Goal: Task Accomplishment & Management: Manage account settings

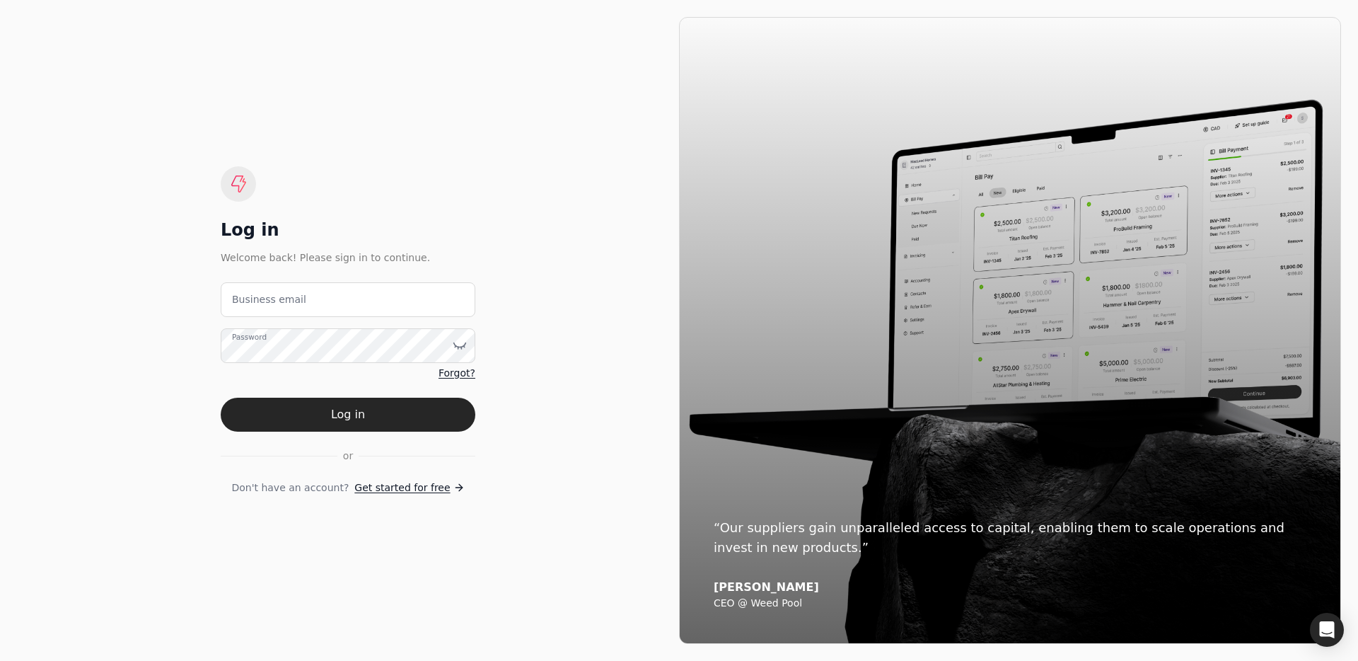
click at [285, 298] on label "Business email" at bounding box center [269, 299] width 74 height 15
click at [285, 298] on email "Business email" at bounding box center [348, 299] width 255 height 35
click at [386, 154] on div "Log in Welcome back! Please sign in to continue. Business email Password Forgot…" at bounding box center [348, 330] width 662 height 627
click at [323, 311] on email "Business email" at bounding box center [348, 299] width 255 height 35
type email "team+canveda@helloquickly.com"
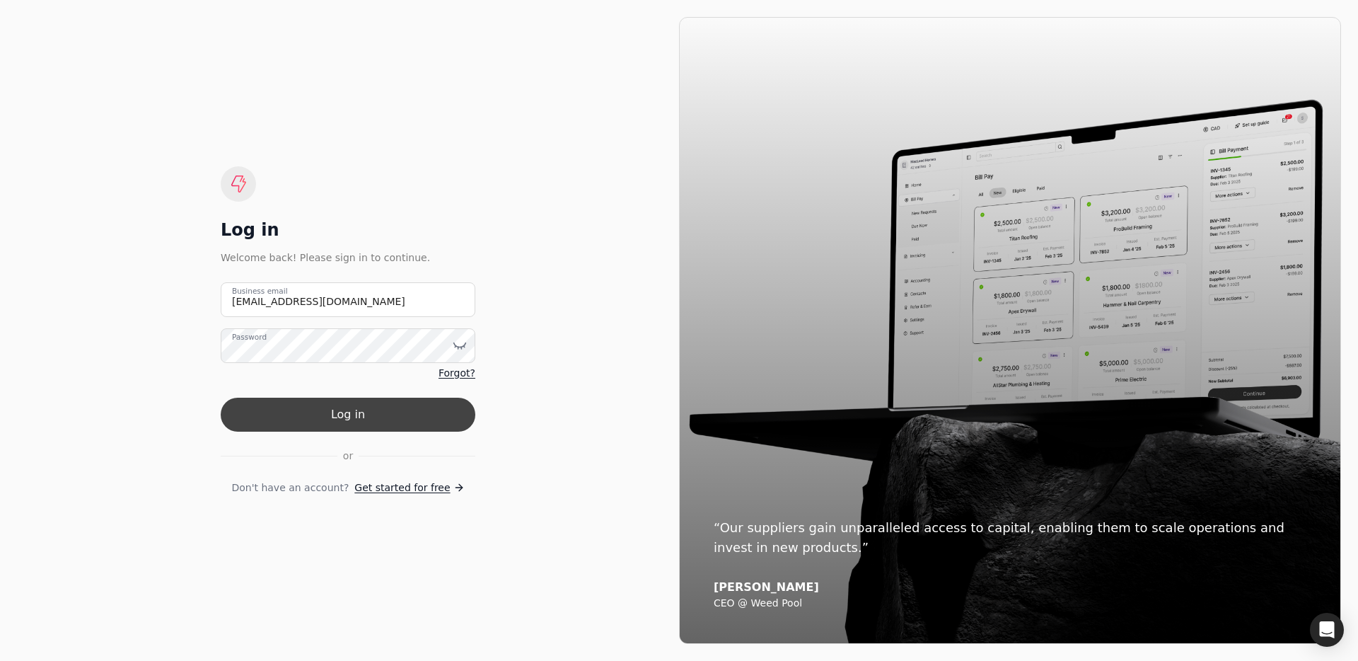
click at [335, 412] on button "Log in" at bounding box center [348, 415] width 255 height 34
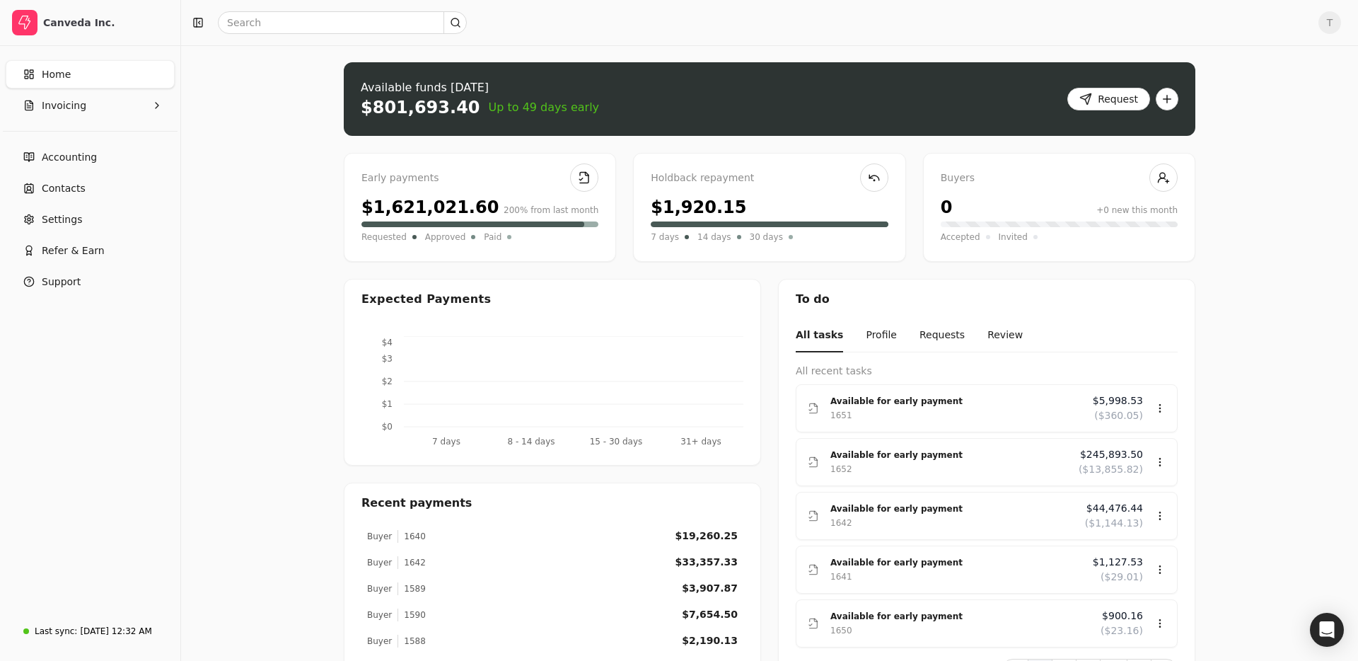
click at [269, 371] on div "Upload file: Drag your invoice here to upload or browse for files Available fun…" at bounding box center [769, 459] width 1177 height 829
click at [121, 113] on button "Invoicing" at bounding box center [90, 105] width 169 height 28
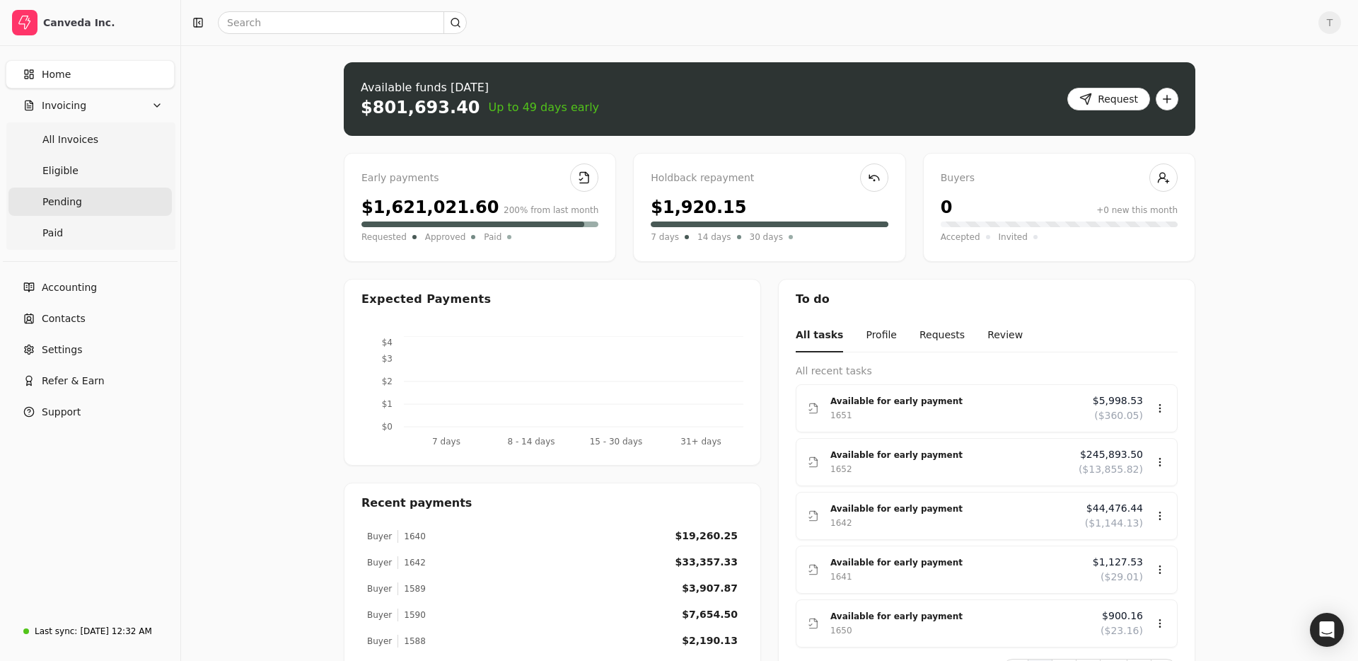
click at [89, 215] on link "Pending" at bounding box center [89, 201] width 163 height 28
click at [99, 203] on link "Pending" at bounding box center [89, 201] width 163 height 28
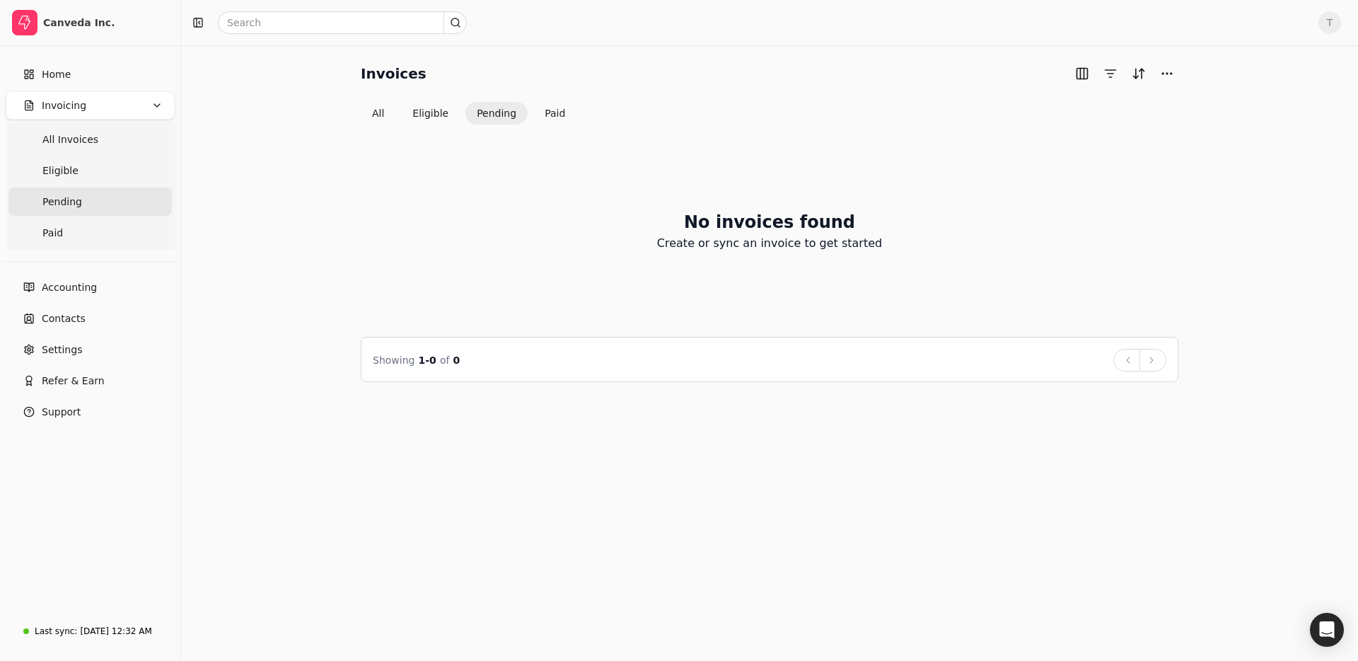
click at [508, 117] on button "Pending" at bounding box center [496, 113] width 62 height 23
click at [557, 116] on button "Paid" at bounding box center [554, 113] width 43 height 23
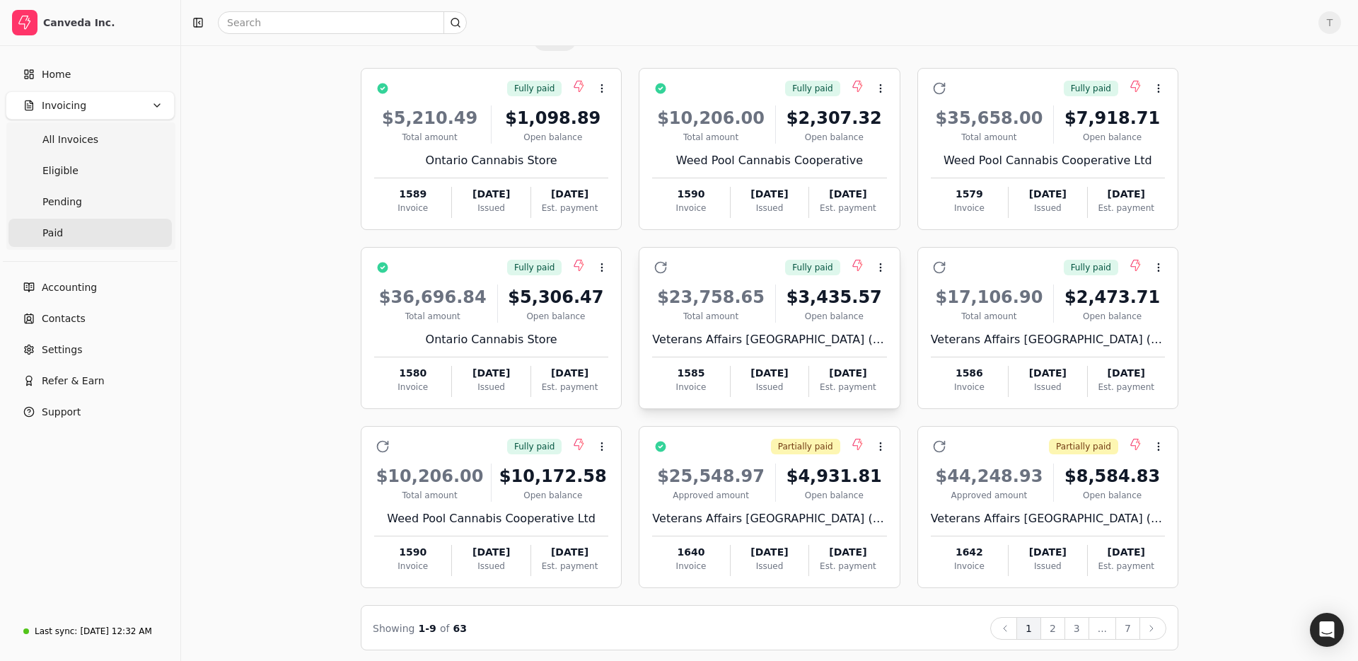
scroll to position [80, 0]
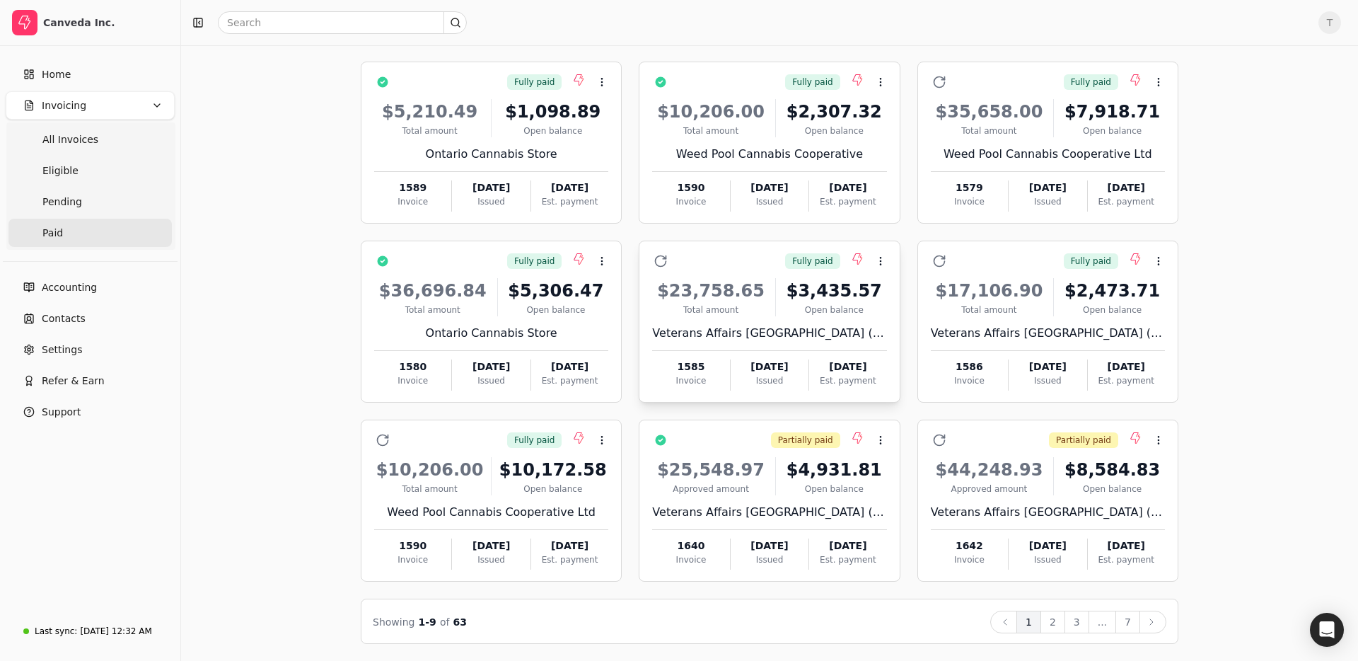
click at [828, 475] on div "$4,931.81" at bounding box center [834, 469] width 105 height 25
click at [992, 506] on li "Settle" at bounding box center [949, 507] width 174 height 26
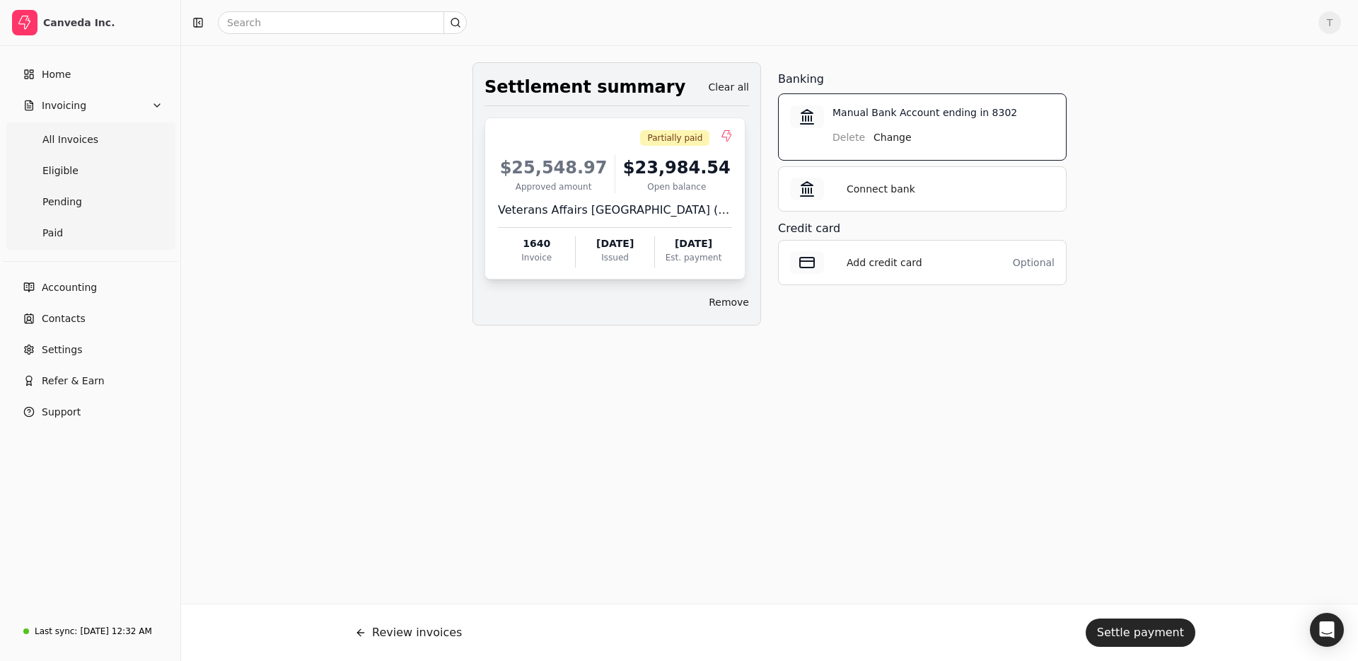
click at [700, 412] on div "Settlement summary Clear all Partially paid $25,548.97 Approved amount $23,984.…" at bounding box center [770, 352] width 852 height 581
click at [120, 105] on button "Invoicing" at bounding box center [90, 105] width 169 height 28
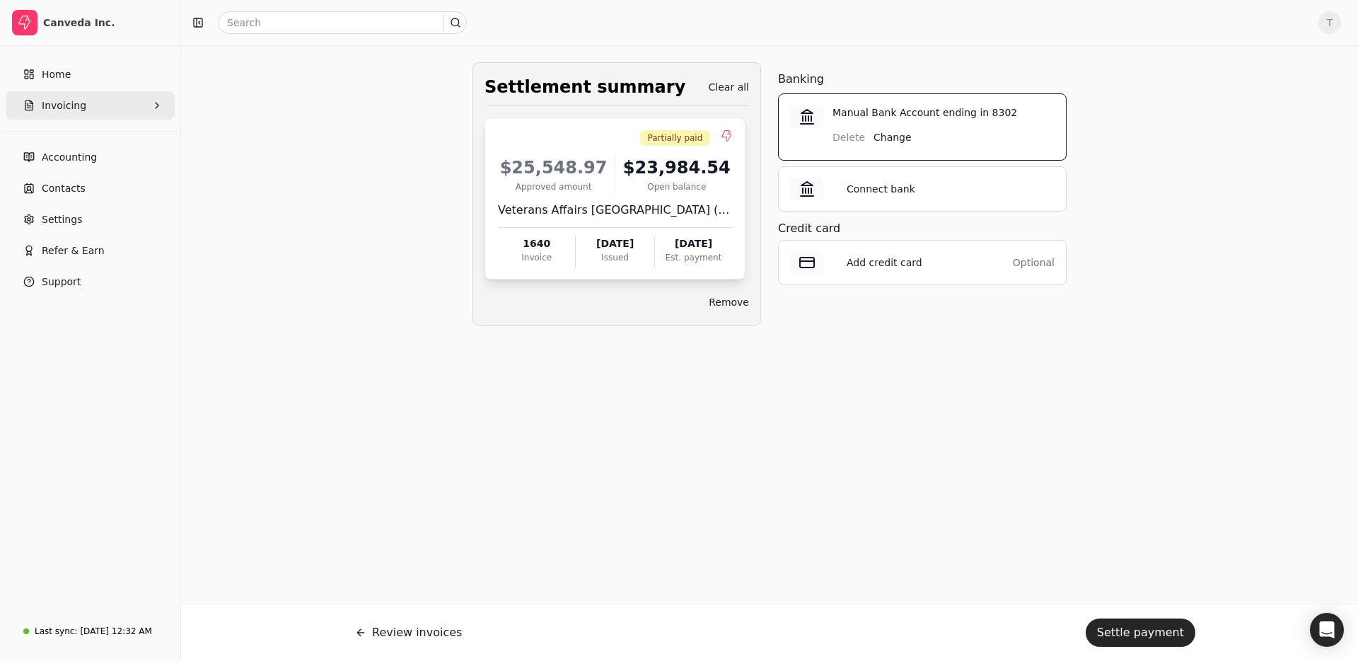
click at [126, 117] on button "Invoicing" at bounding box center [90, 105] width 169 height 28
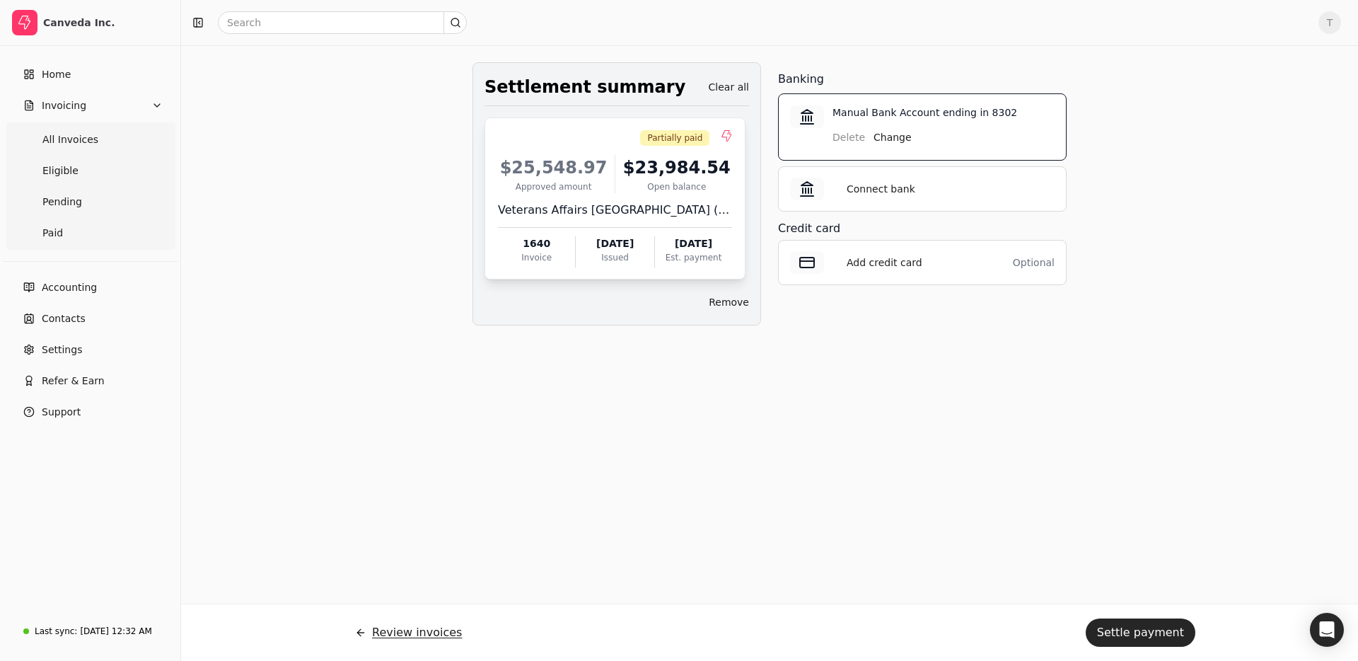
click at [384, 637] on button "Review invoices" at bounding box center [408, 632] width 129 height 34
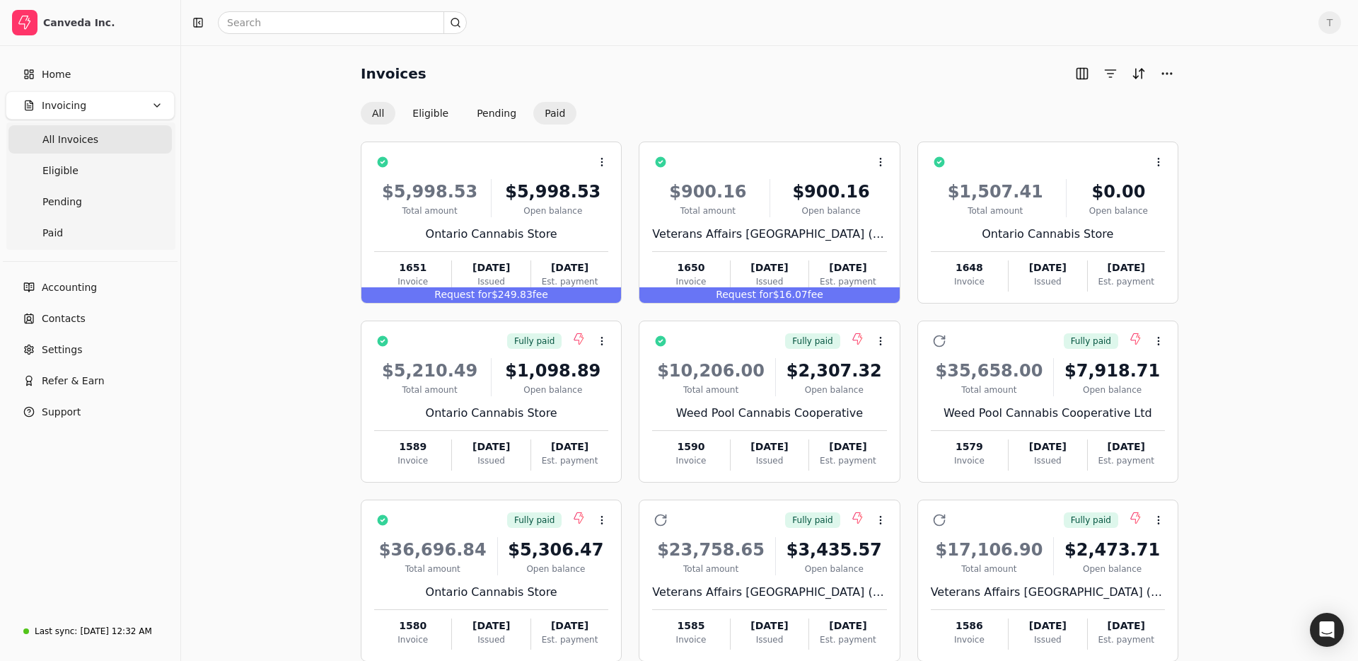
click at [561, 112] on button "Paid" at bounding box center [554, 113] width 43 height 23
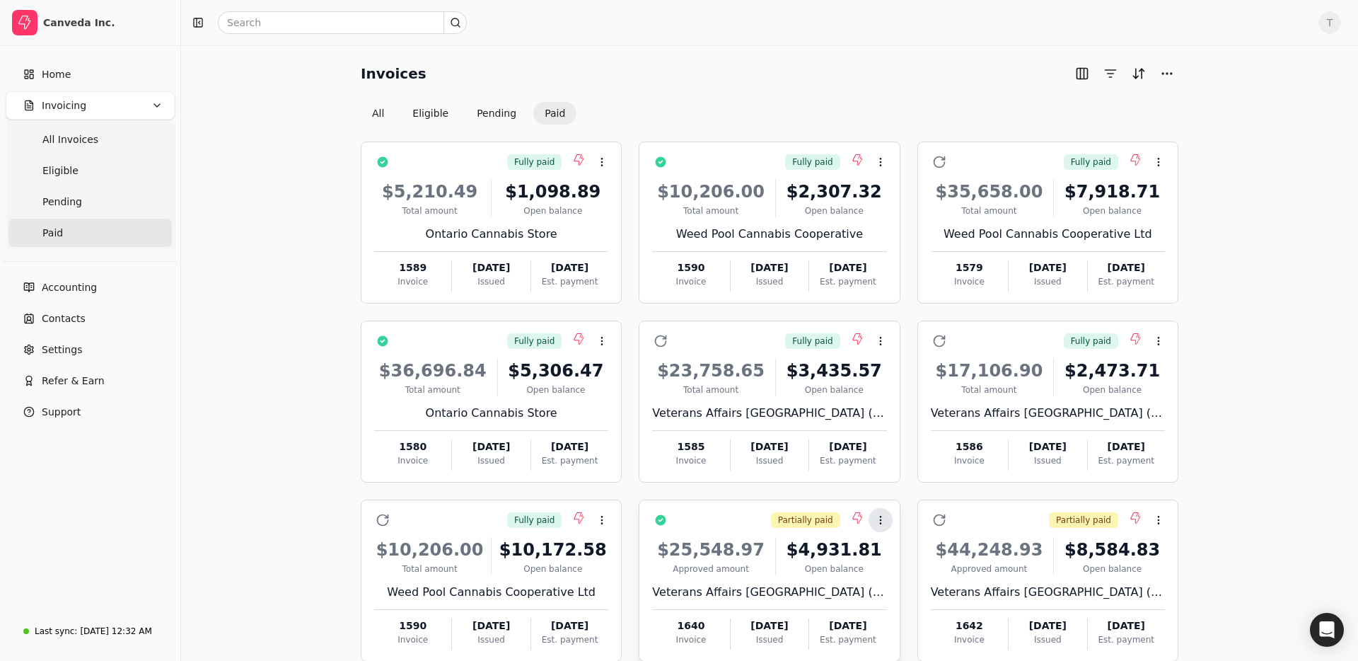
click at [888, 525] on button "Context Menu Button" at bounding box center [881, 520] width 24 height 24
click at [896, 557] on span "Open" at bounding box center [903, 555] width 26 height 15
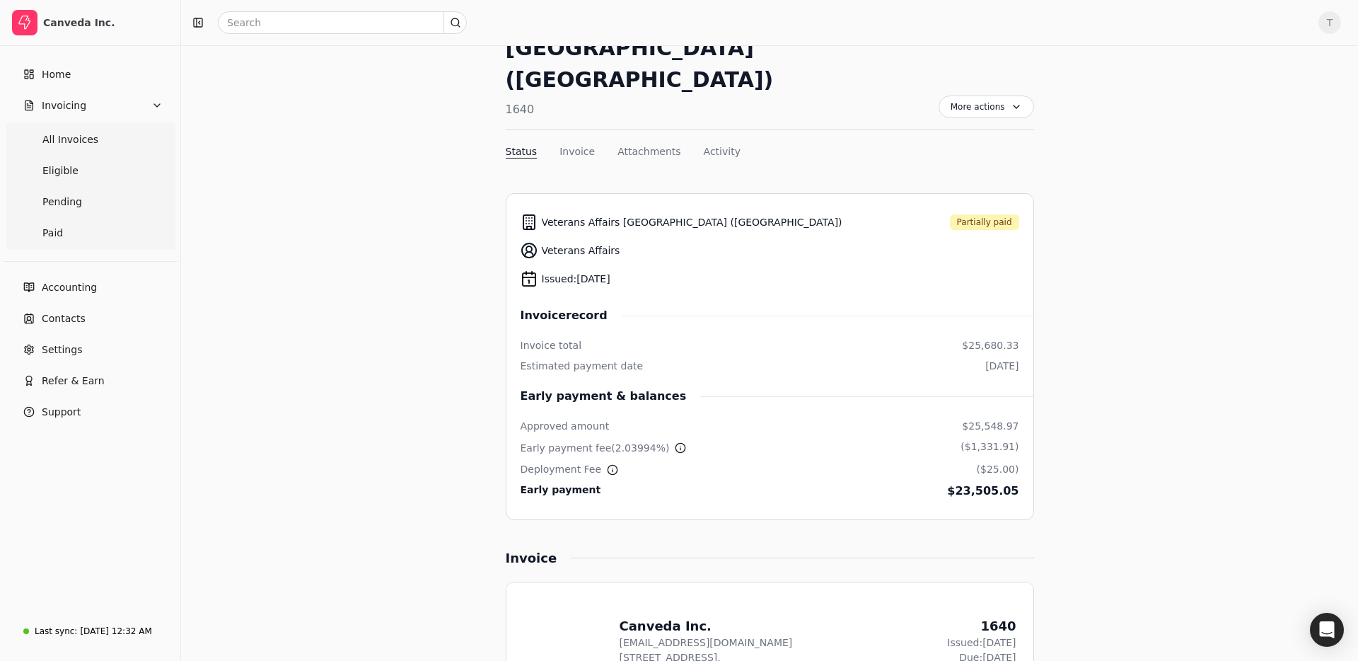
scroll to position [94, 0]
drag, startPoint x: 953, startPoint y: 422, endPoint x: 1029, endPoint y: 436, distance: 77.0
click at [1029, 436] on li "Veterans Affairs Canada (Blue Cross) Partially paid Veterans Affairs Issued: Ju…" at bounding box center [770, 355] width 528 height 327
drag, startPoint x: 968, startPoint y: 364, endPoint x: 1028, endPoint y: 364, distance: 59.4
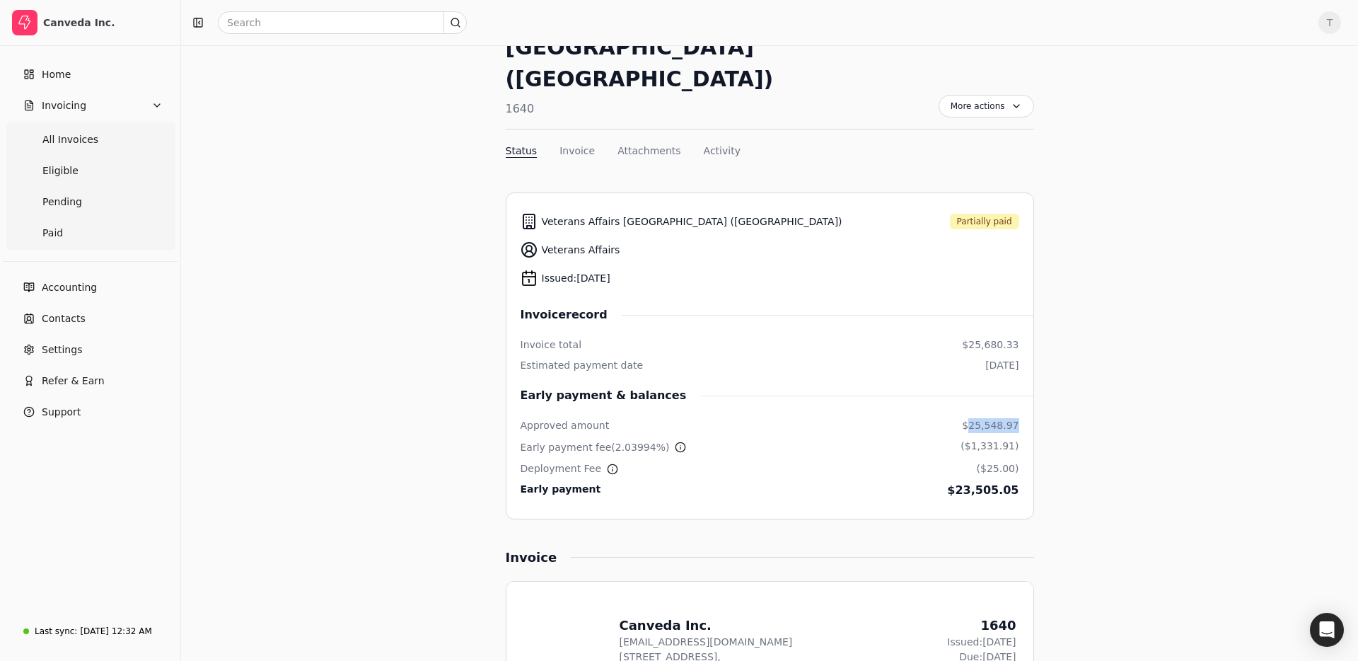
click at [1028, 364] on li "Veterans Affairs Canada (Blue Cross) Partially paid Veterans Affairs Issued: Ju…" at bounding box center [770, 355] width 528 height 327
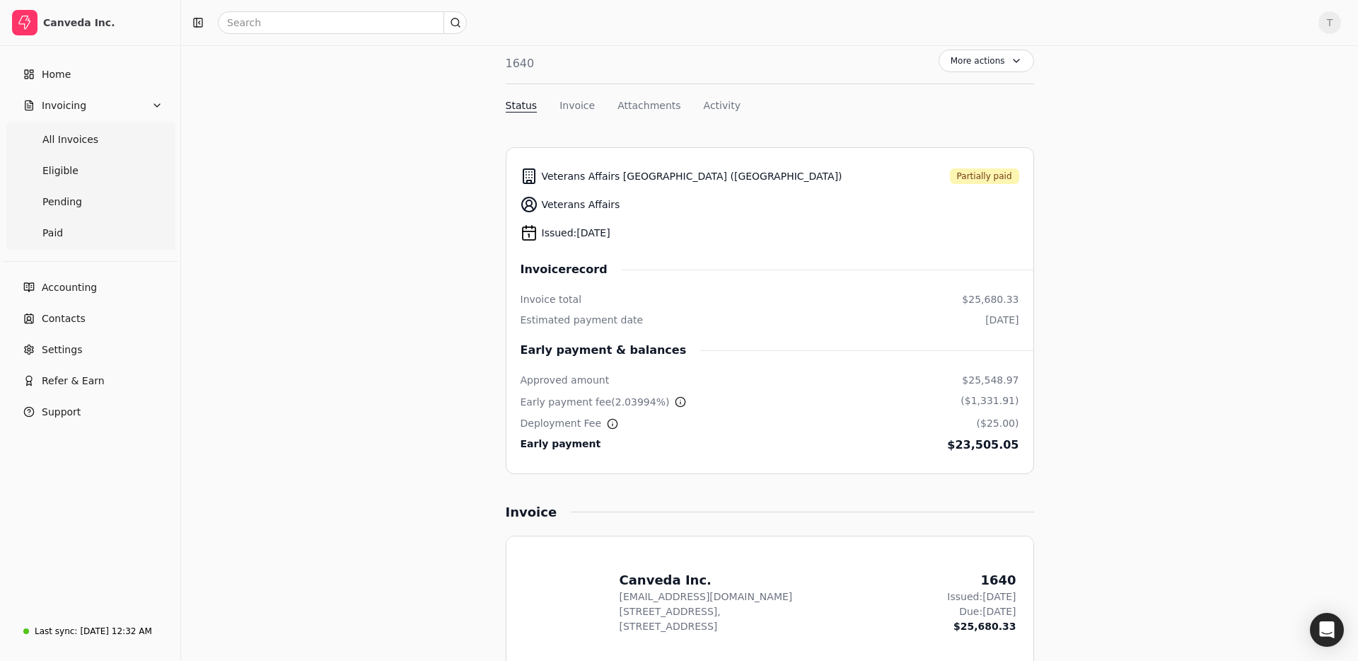
scroll to position [0, 0]
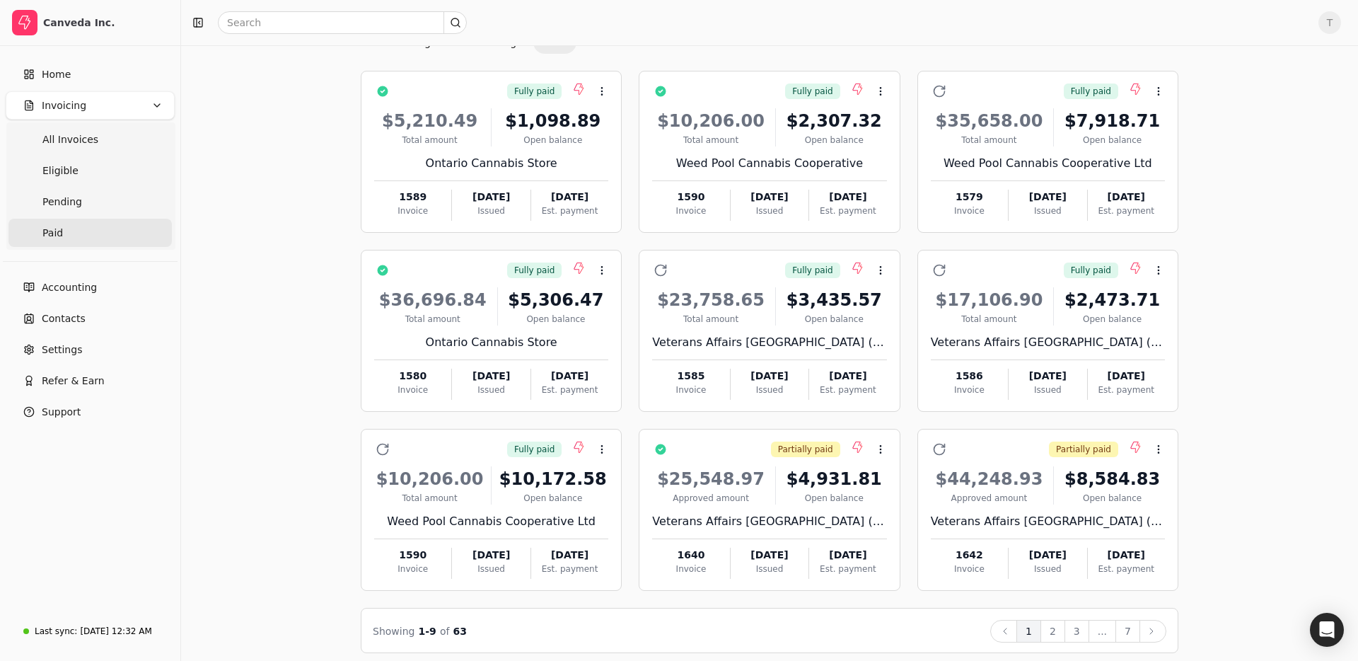
scroll to position [71, 0]
click at [712, 477] on div "$25,548.97" at bounding box center [710, 477] width 117 height 25
click at [918, 519] on li "Settle" at bounding box center [949, 516] width 174 height 26
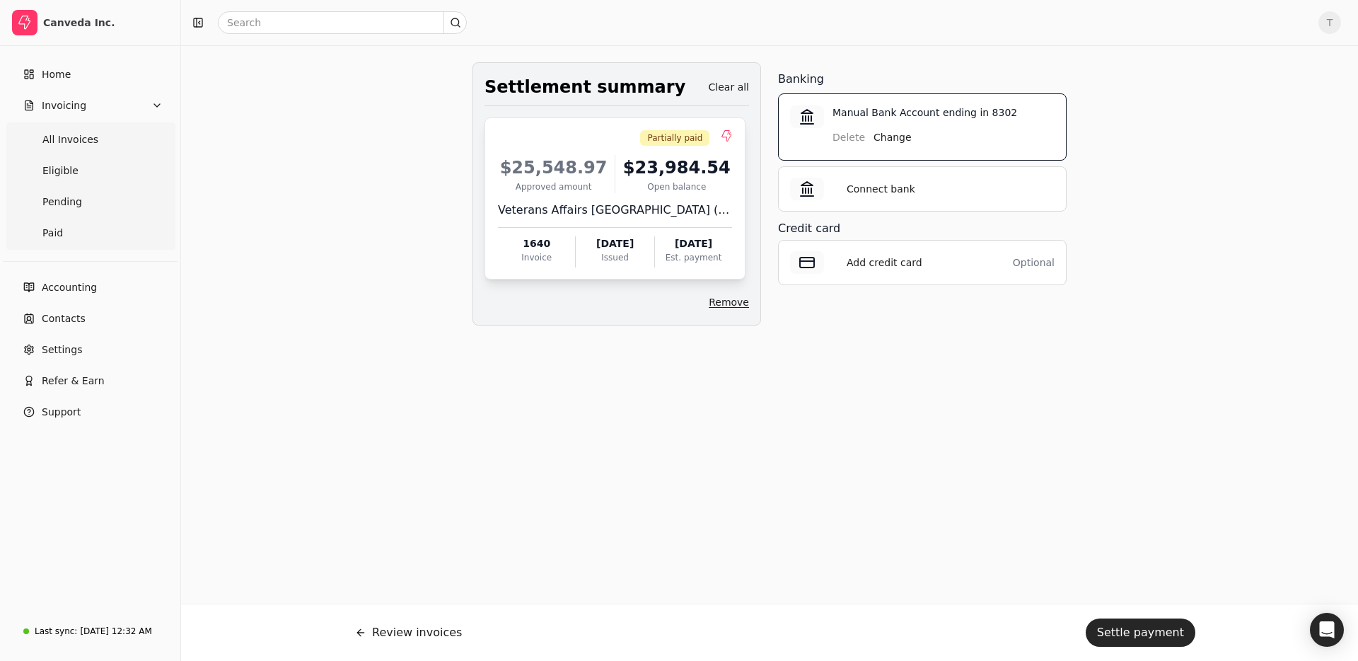
click at [727, 303] on button "Remove" at bounding box center [729, 302] width 40 height 23
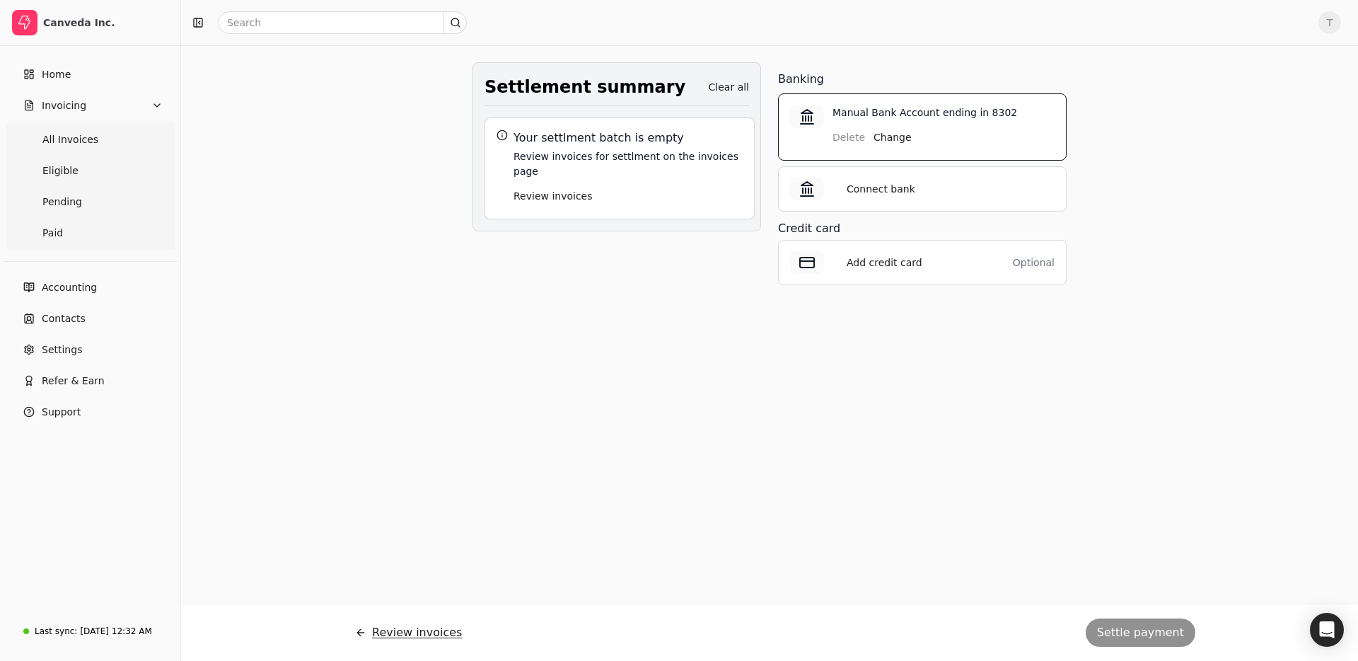
click at [395, 629] on button "Review invoices" at bounding box center [408, 632] width 129 height 34
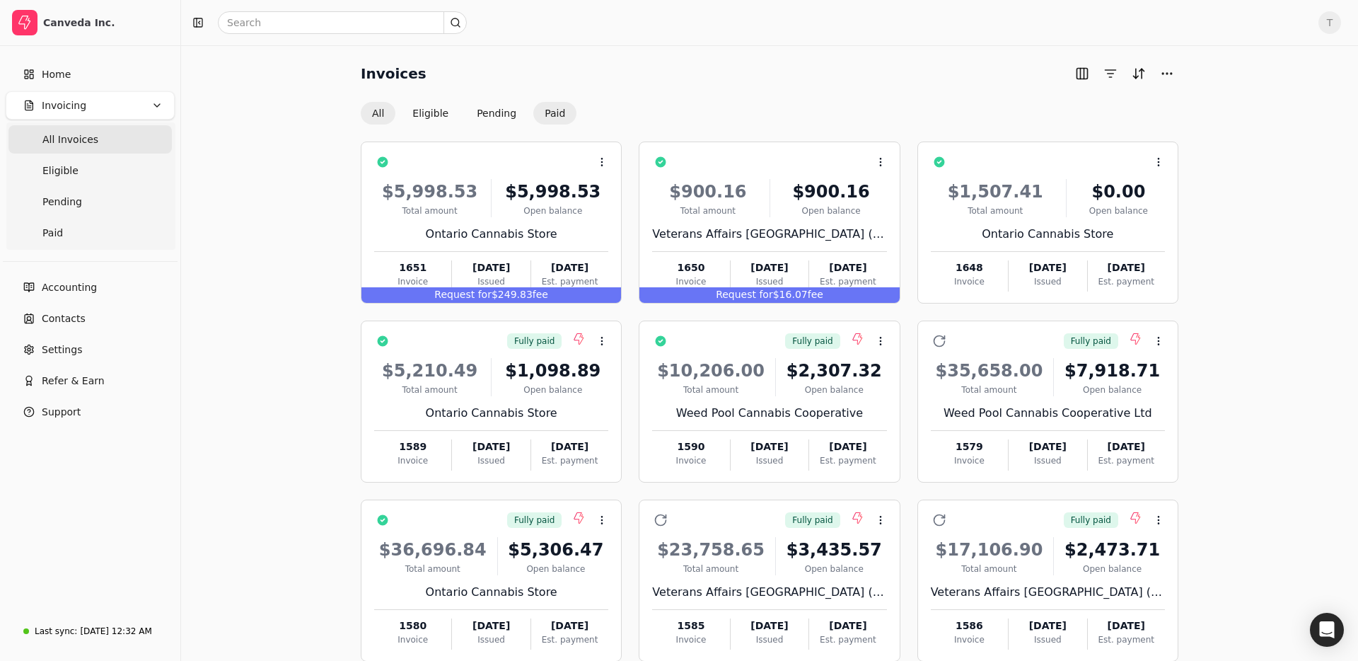
click at [562, 112] on button "Paid" at bounding box center [554, 113] width 43 height 23
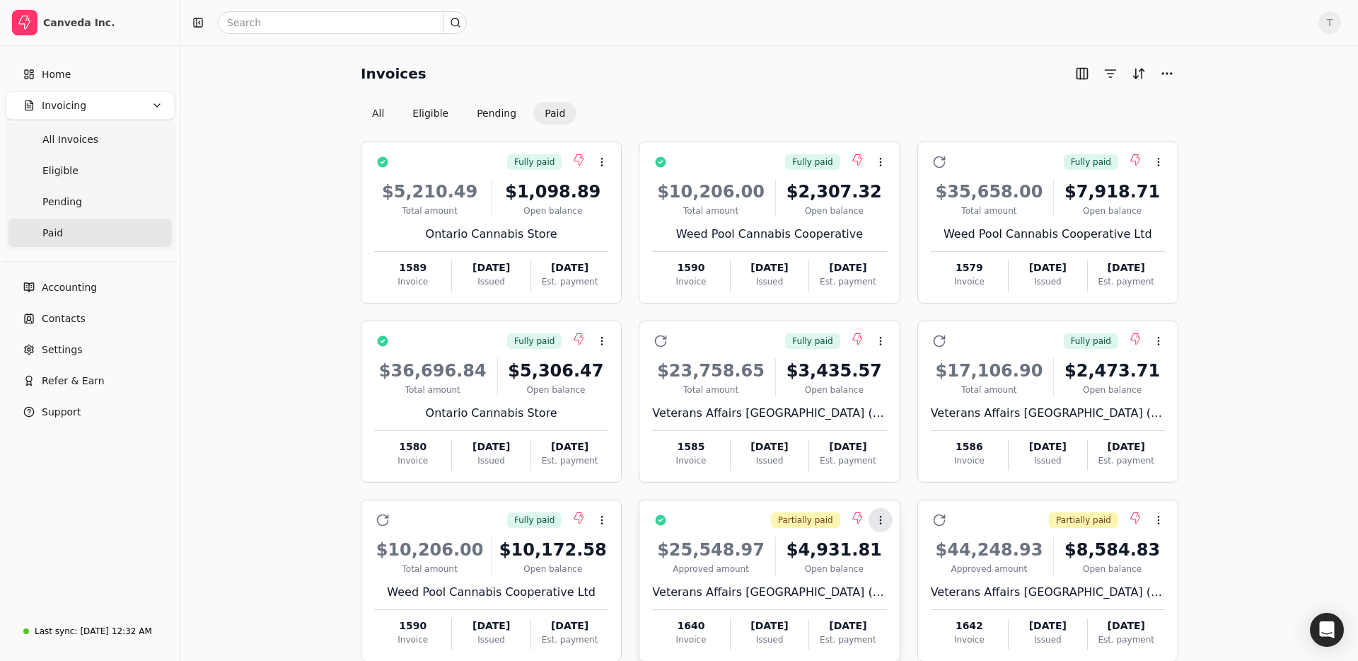
click at [884, 519] on icon at bounding box center [880, 519] width 11 height 11
click at [890, 561] on span "Open" at bounding box center [903, 555] width 26 height 15
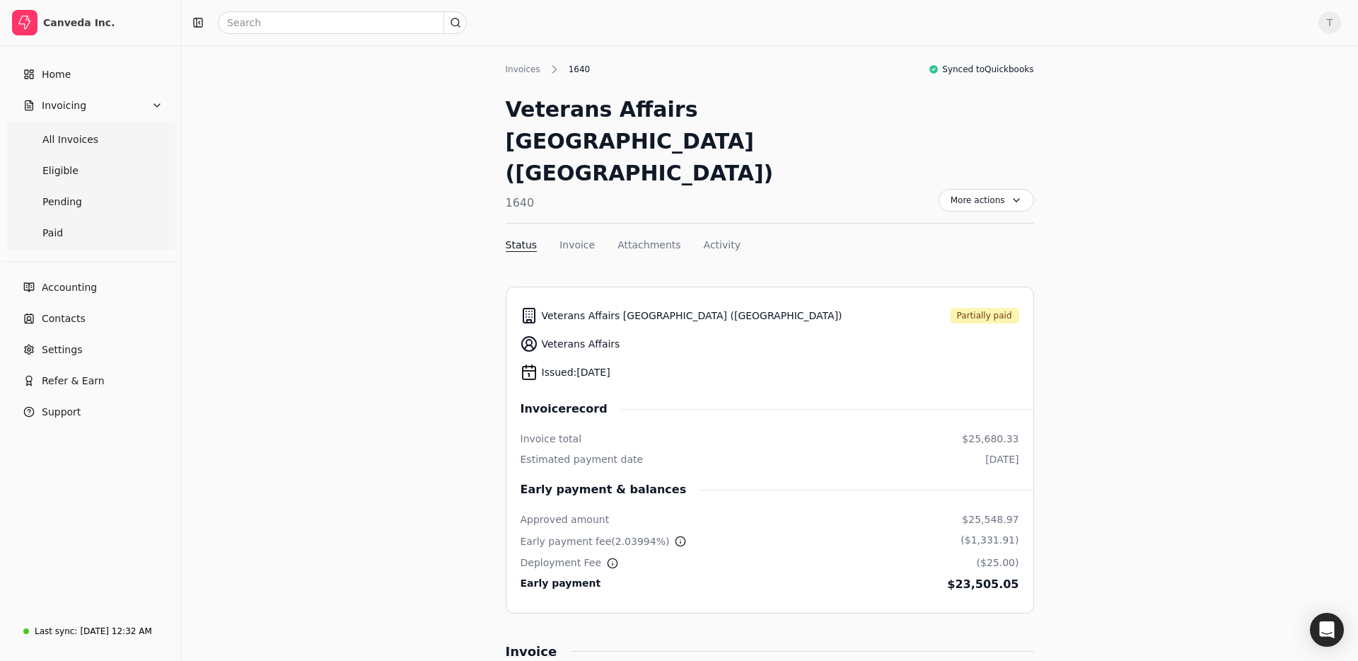
scroll to position [9, 0]
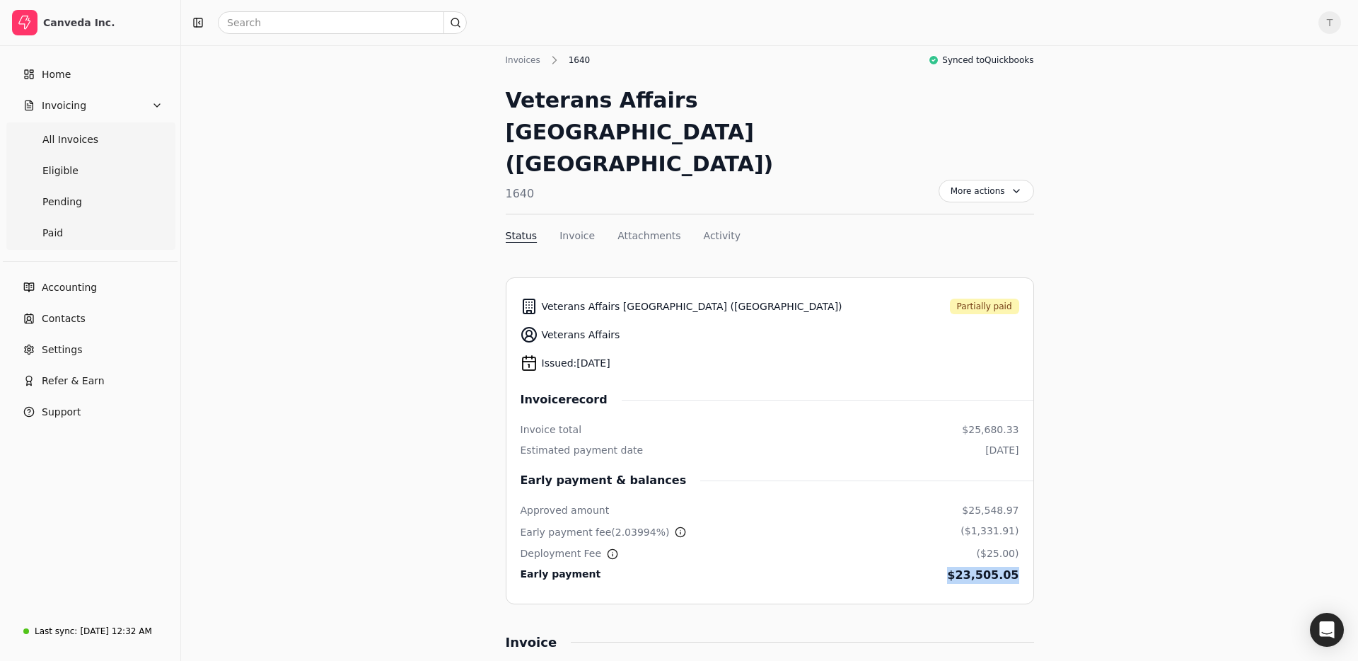
drag, startPoint x: 995, startPoint y: 515, endPoint x: 1055, endPoint y: 515, distance: 60.8
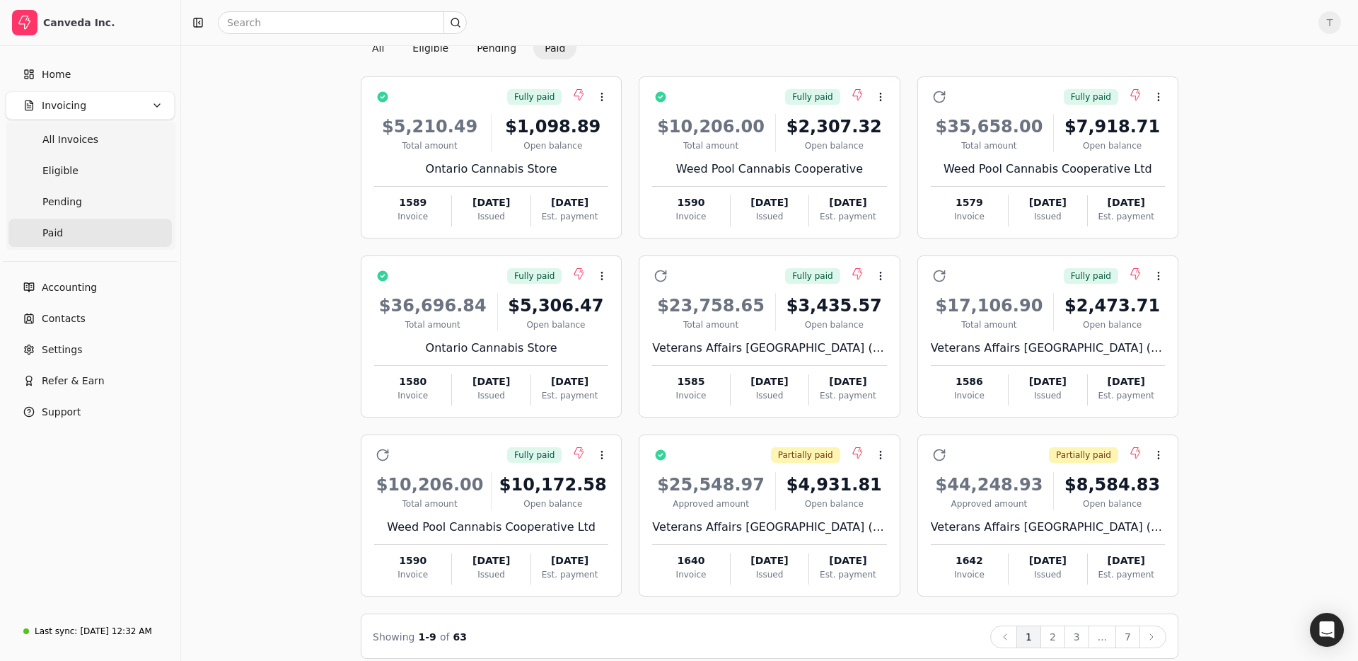
scroll to position [80, 0]
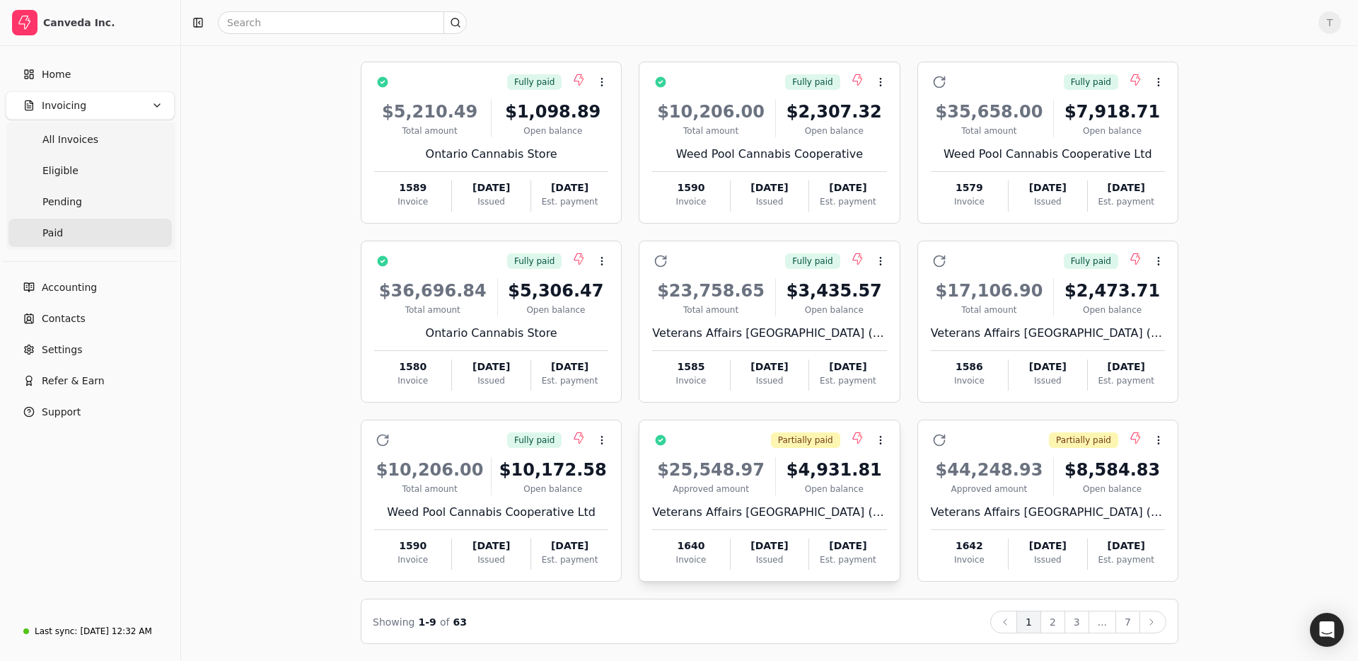
click at [779, 474] on div "$25,548.97 Approved amount $4,931.81 Open balance" at bounding box center [769, 476] width 234 height 38
click at [948, 479] on li "Open" at bounding box center [949, 475] width 174 height 26
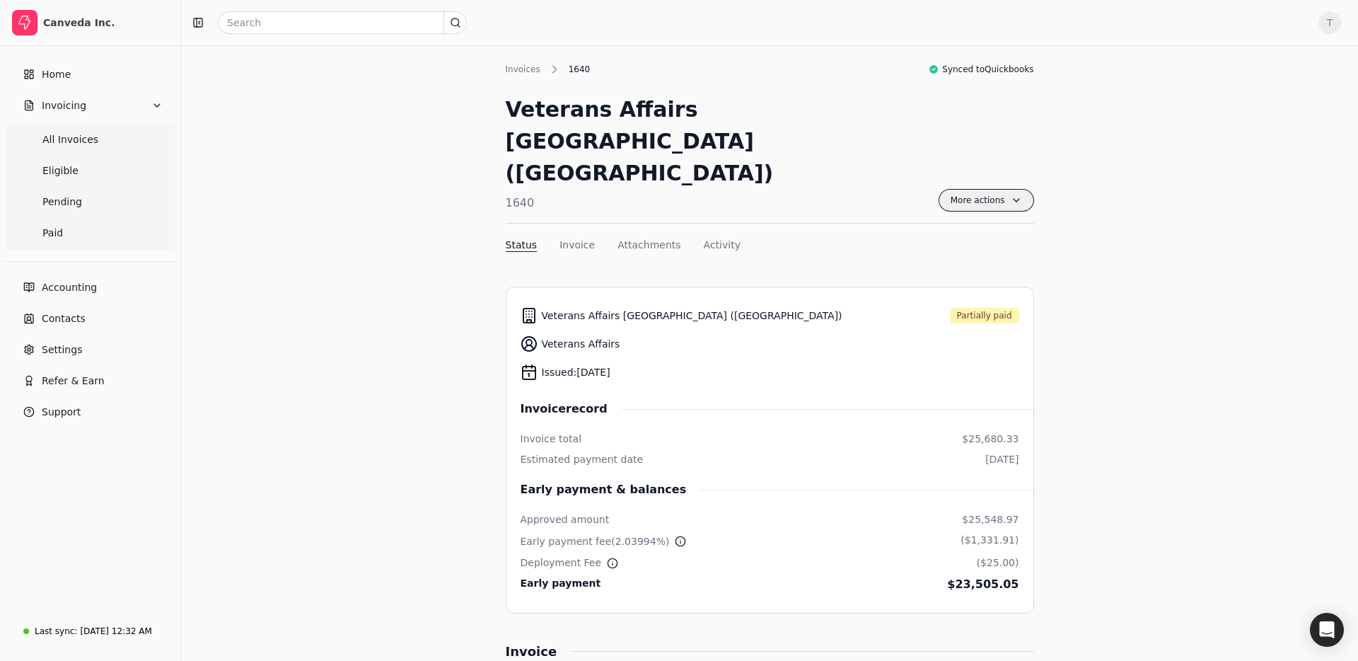
click at [1017, 189] on span "More actions" at bounding box center [986, 200] width 95 height 23
click at [953, 192] on li "Settle" at bounding box center [944, 197] width 174 height 26
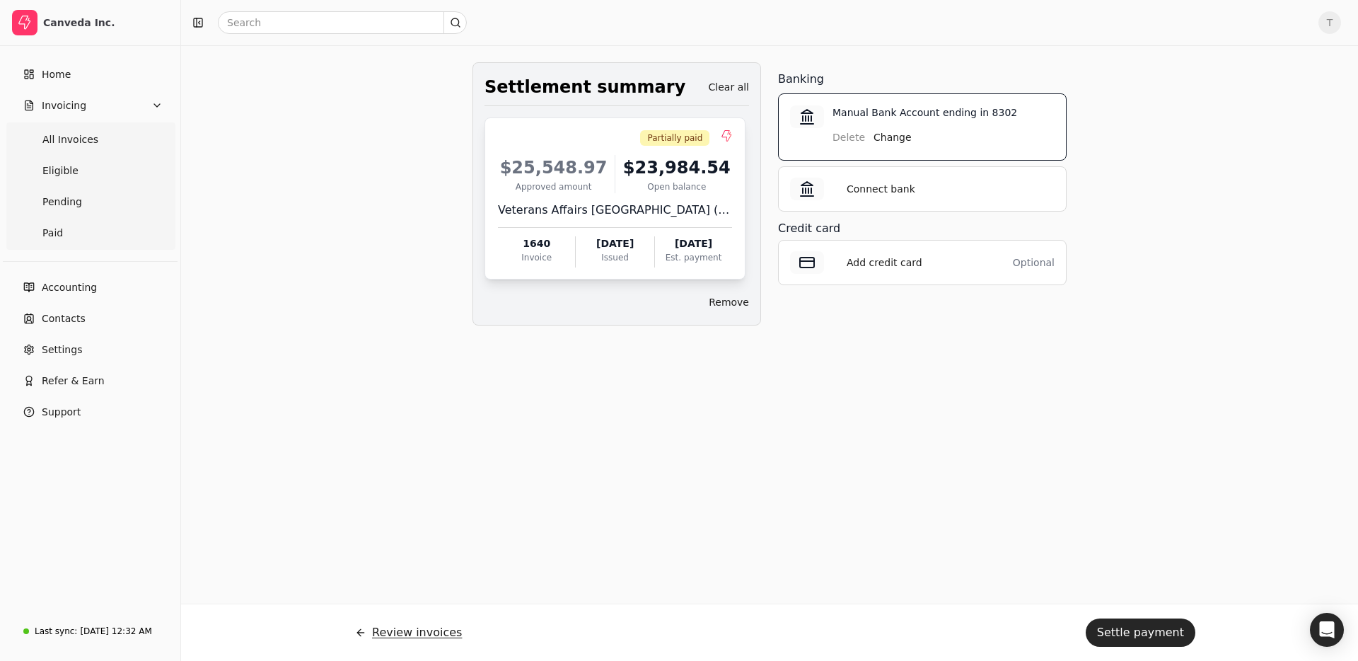
click at [415, 634] on button "Review invoices" at bounding box center [408, 632] width 129 height 34
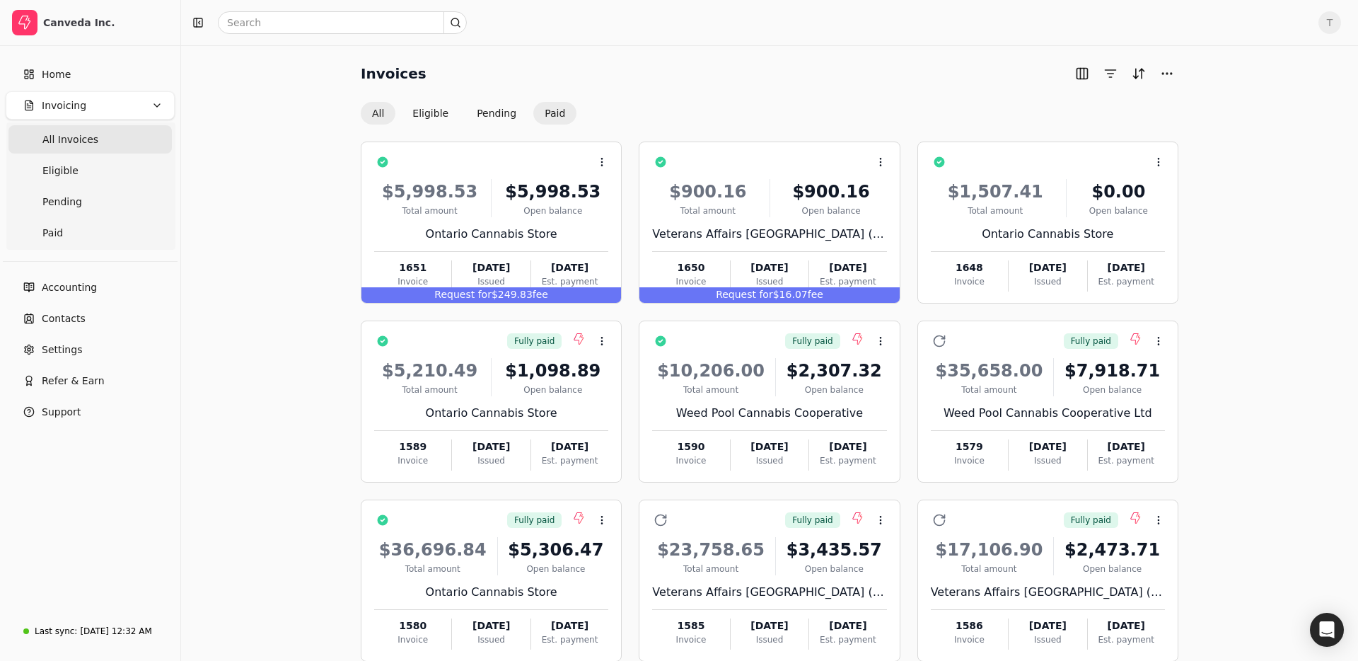
click at [562, 119] on button "Paid" at bounding box center [554, 113] width 43 height 23
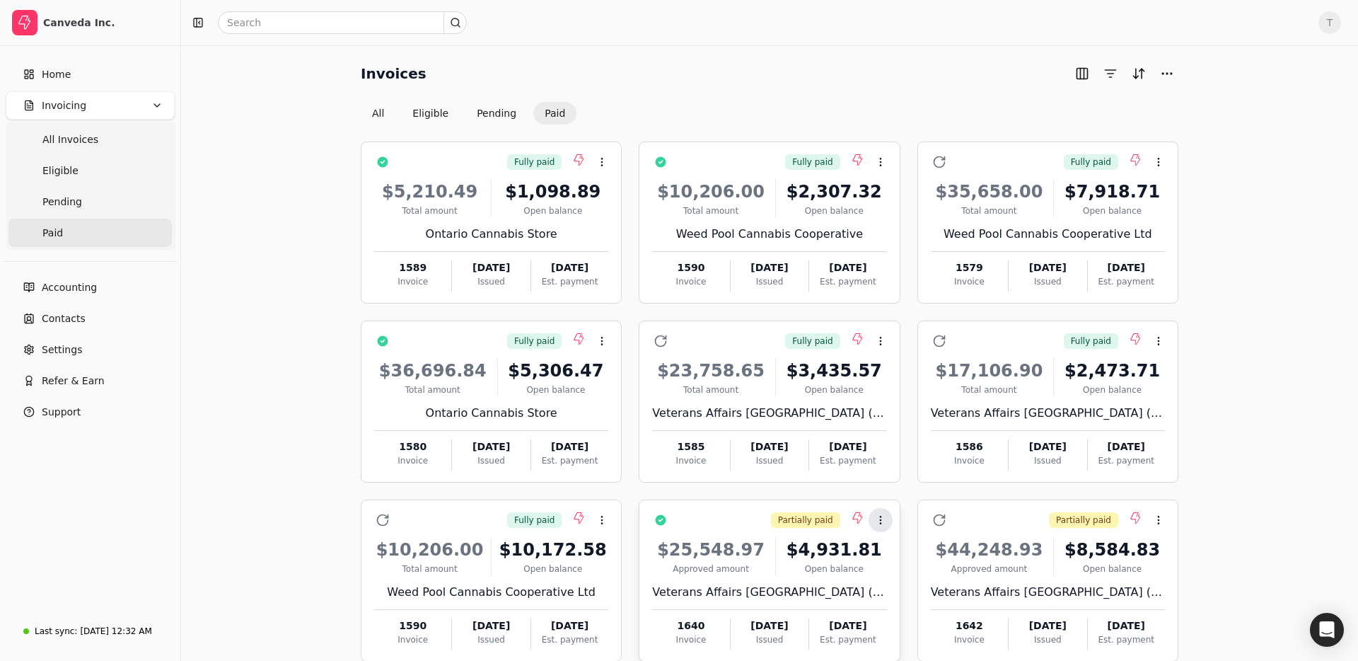
click at [876, 521] on icon at bounding box center [880, 519] width 11 height 11
click at [898, 594] on span "Settle" at bounding box center [904, 587] width 29 height 15
